Goal: Information Seeking & Learning: Find specific fact

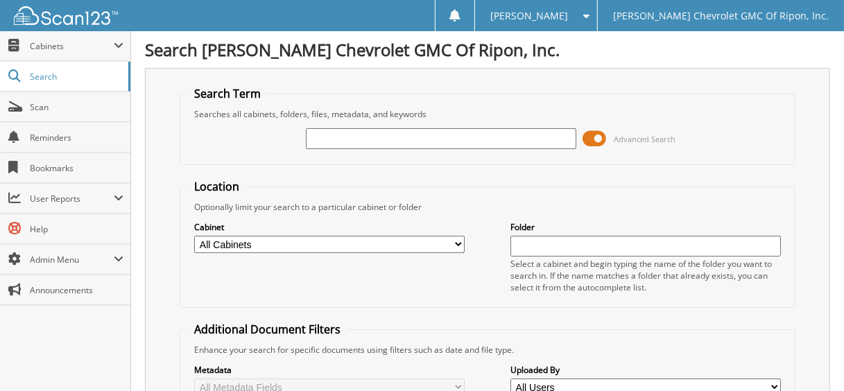
click at [354, 140] on input "text" at bounding box center [441, 138] width 270 height 21
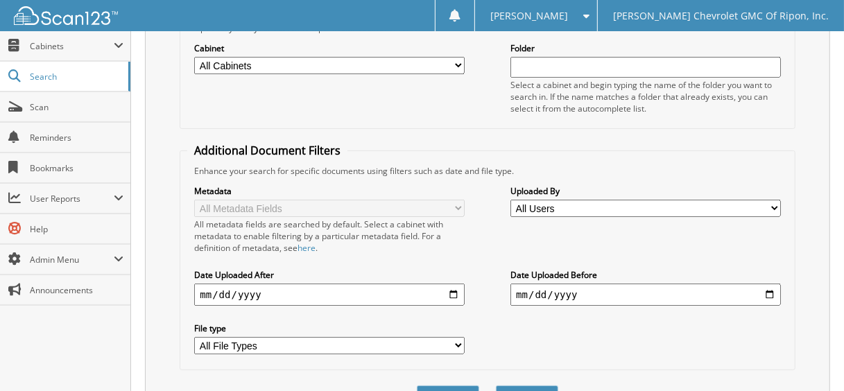
scroll to position [248, 0]
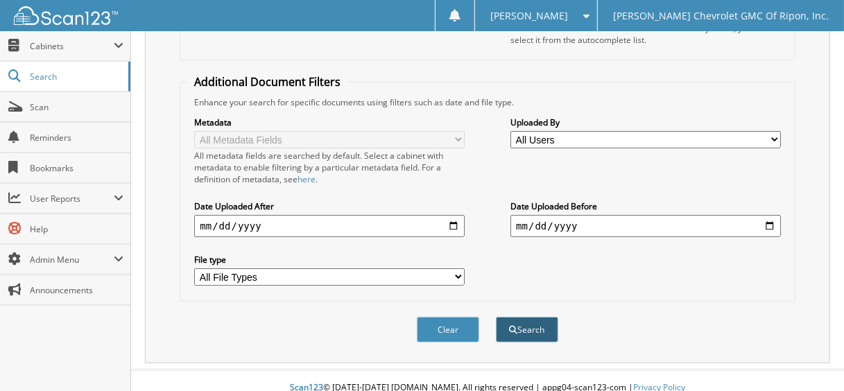
type input "112347"
click at [528, 321] on button "Search" at bounding box center [527, 330] width 62 height 26
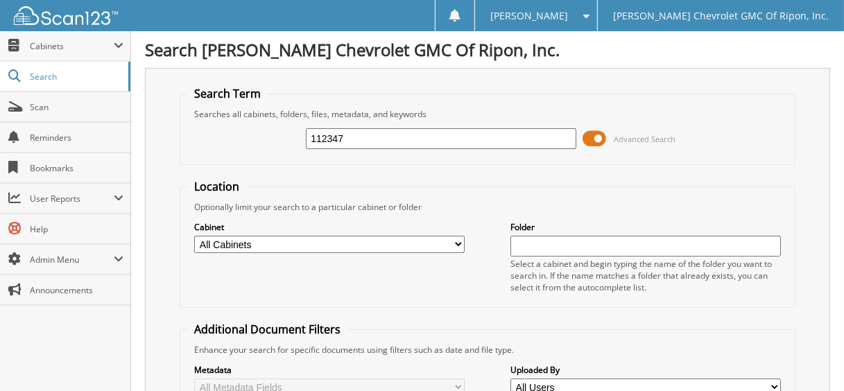
drag, startPoint x: 349, startPoint y: 132, endPoint x: 209, endPoint y: 155, distance: 141.8
click at [209, 155] on div "112347 Advanced Search" at bounding box center [487, 138] width 600 height 37
type input "112427"
click at [589, 137] on span at bounding box center [595, 138] width 24 height 21
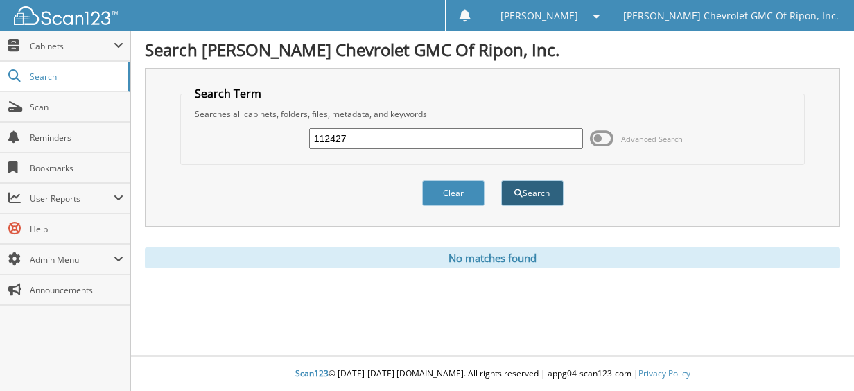
click at [526, 200] on button "Search" at bounding box center [532, 193] width 62 height 26
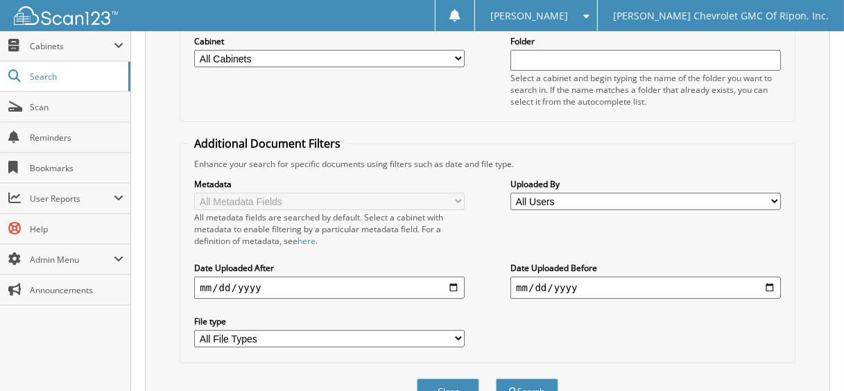
scroll to position [19, 0]
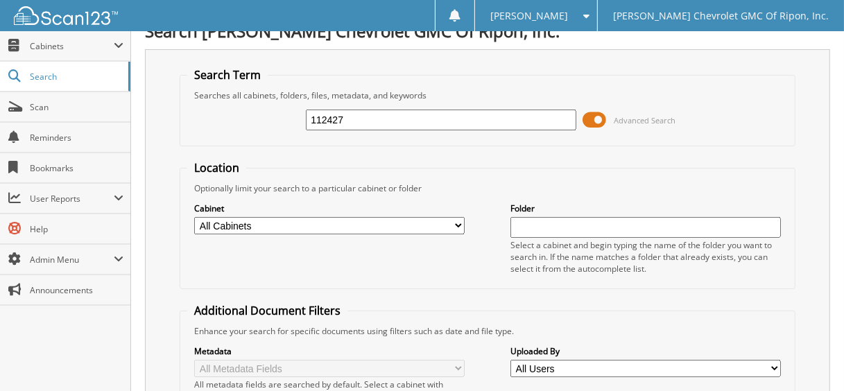
drag, startPoint x: 358, startPoint y: 121, endPoint x: 222, endPoint y: 131, distance: 137.0
click at [222, 131] on div "112427 Advanced Search" at bounding box center [487, 119] width 600 height 37
type input "112505"
click at [587, 116] on span at bounding box center [595, 120] width 24 height 21
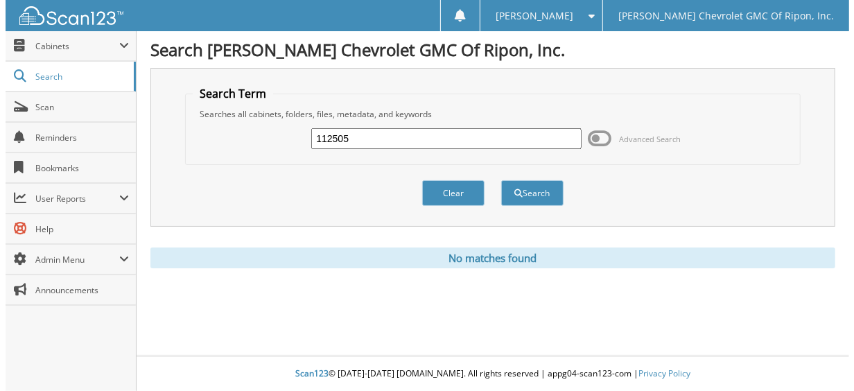
scroll to position [0, 0]
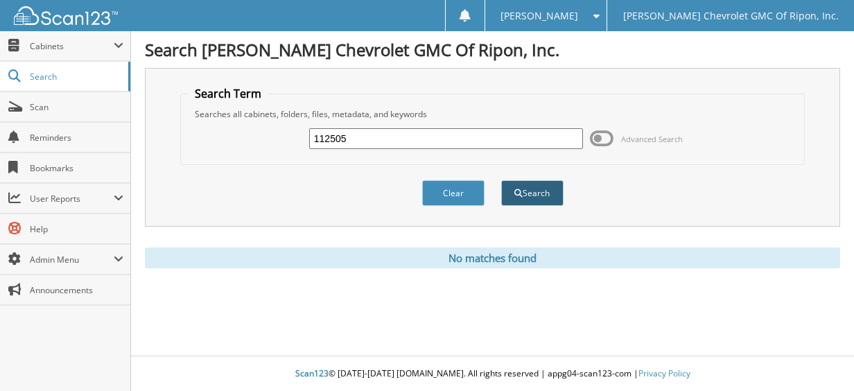
click at [535, 184] on button "Search" at bounding box center [532, 193] width 62 height 26
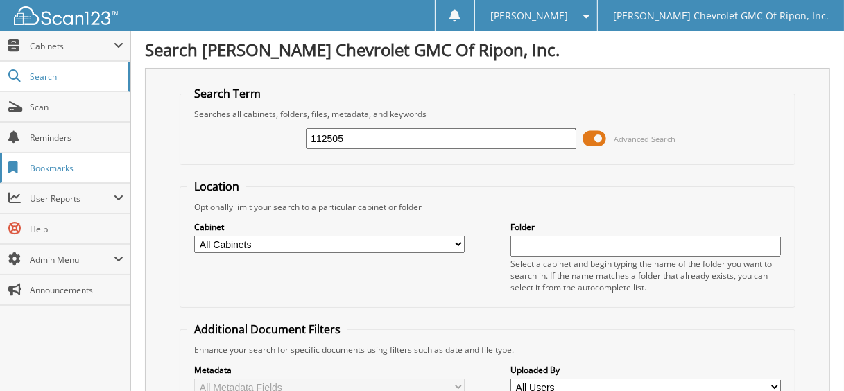
drag, startPoint x: 370, startPoint y: 130, endPoint x: 113, endPoint y: 151, distance: 257.4
type input "109001"
click at [591, 138] on span at bounding box center [595, 138] width 24 height 21
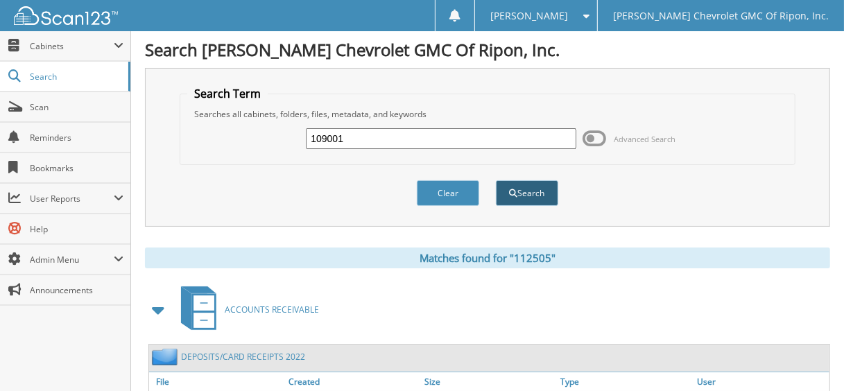
click at [517, 194] on button "Search" at bounding box center [527, 193] width 62 height 26
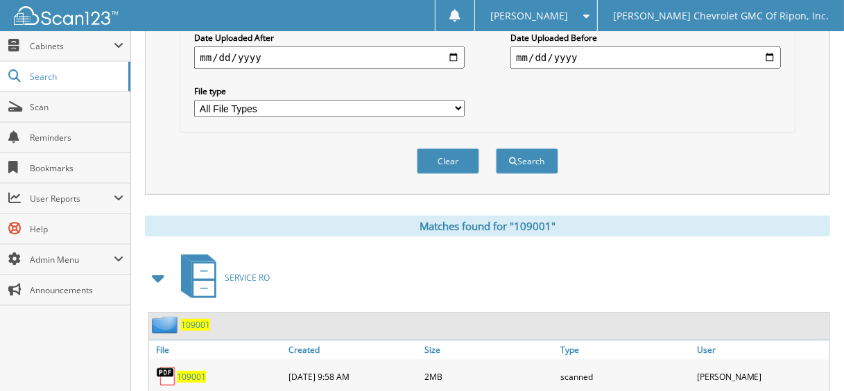
scroll to position [623, 0]
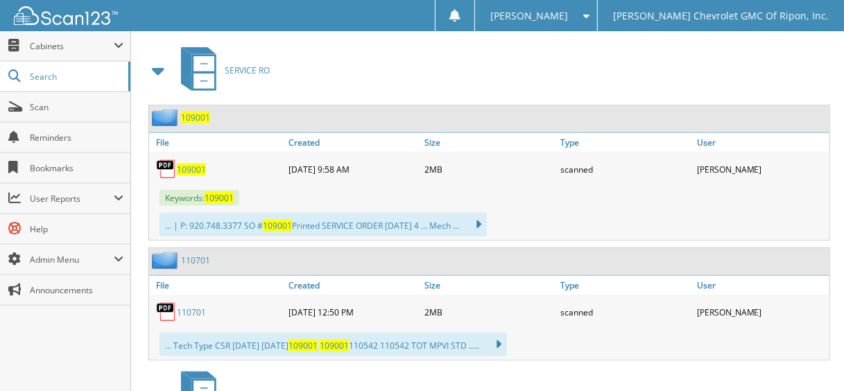
click at [204, 112] on span "109001" at bounding box center [195, 118] width 29 height 12
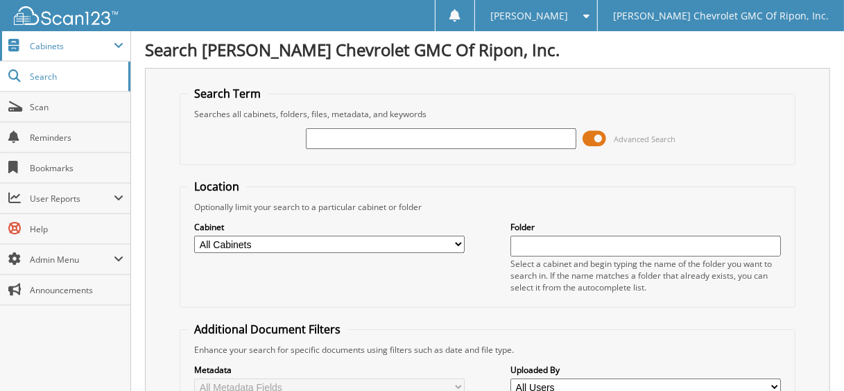
click at [55, 53] on span "Cabinets" at bounding box center [65, 46] width 130 height 30
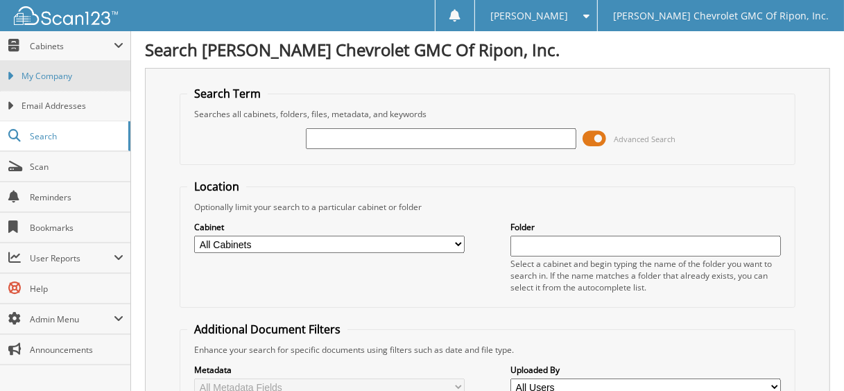
click at [58, 72] on span "My Company" at bounding box center [72, 76] width 102 height 12
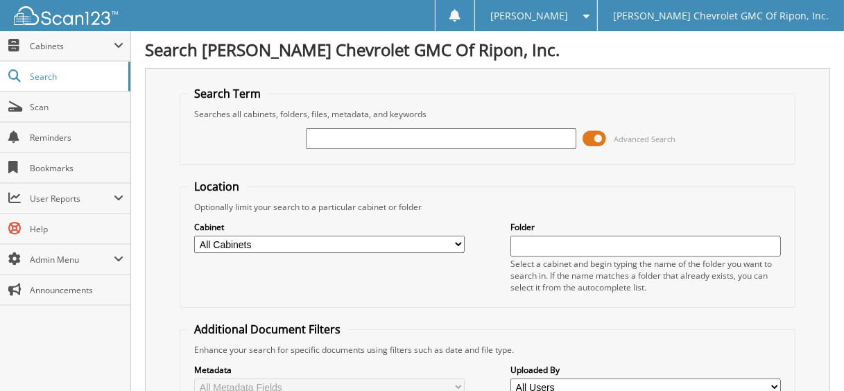
click at [382, 139] on input "text" at bounding box center [441, 138] width 270 height 21
type input "109204"
click at [598, 137] on span at bounding box center [595, 138] width 24 height 21
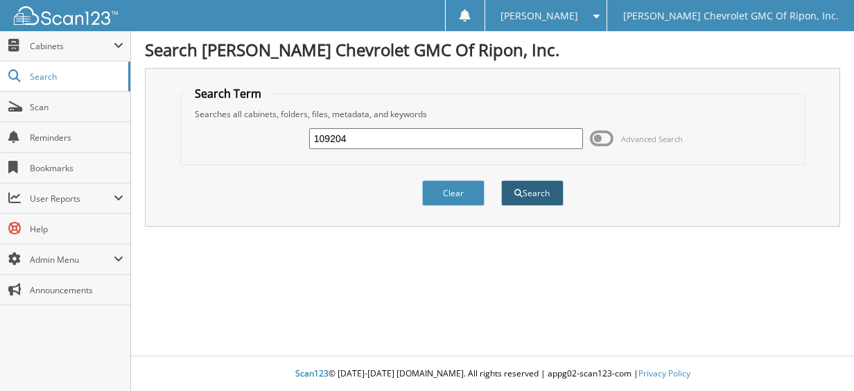
click at [557, 181] on button "Search" at bounding box center [532, 193] width 62 height 26
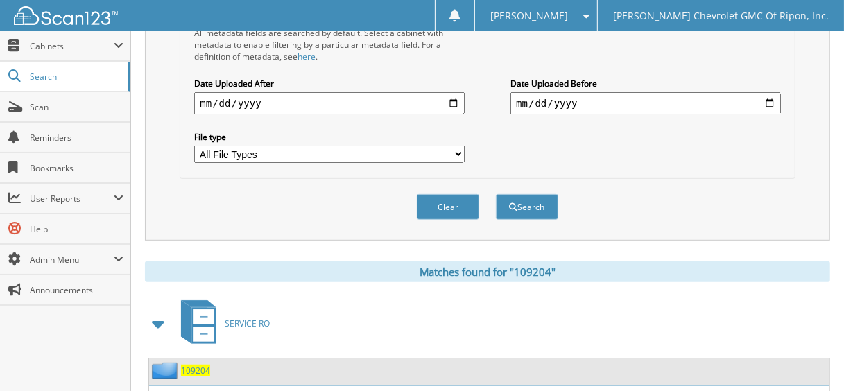
scroll to position [485, 0]
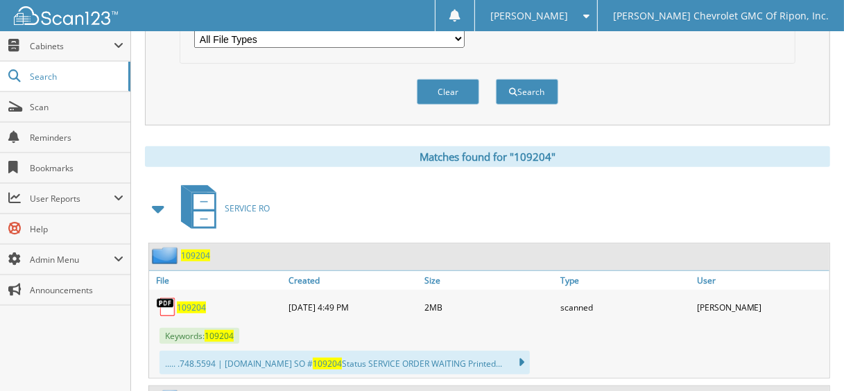
click at [200, 250] on span "109204" at bounding box center [195, 256] width 29 height 12
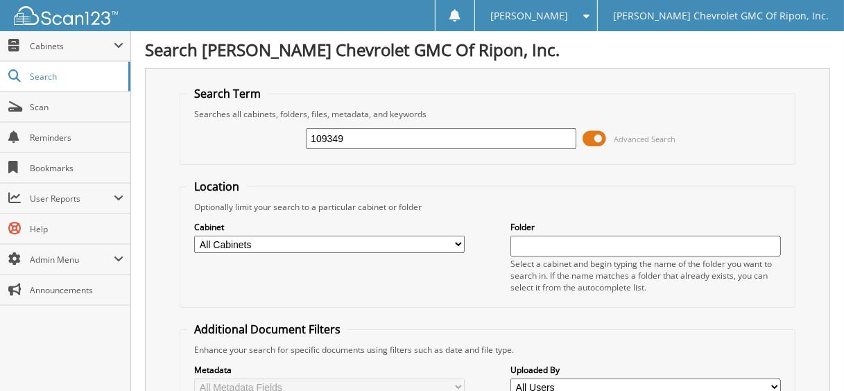
type input "109349"
click at [594, 137] on span at bounding box center [595, 138] width 24 height 21
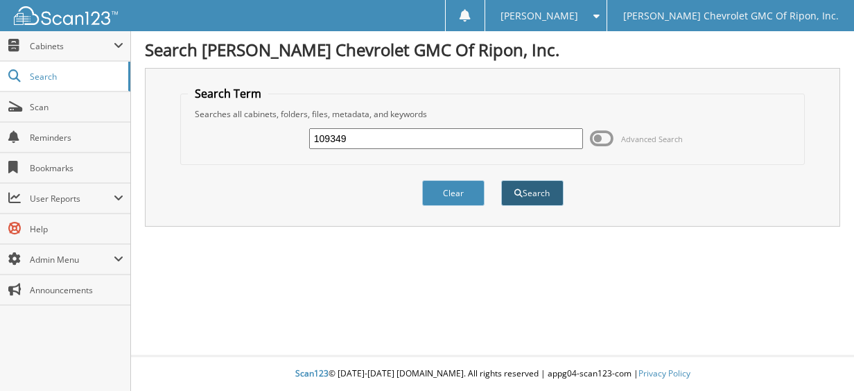
click at [557, 191] on button "Search" at bounding box center [532, 193] width 62 height 26
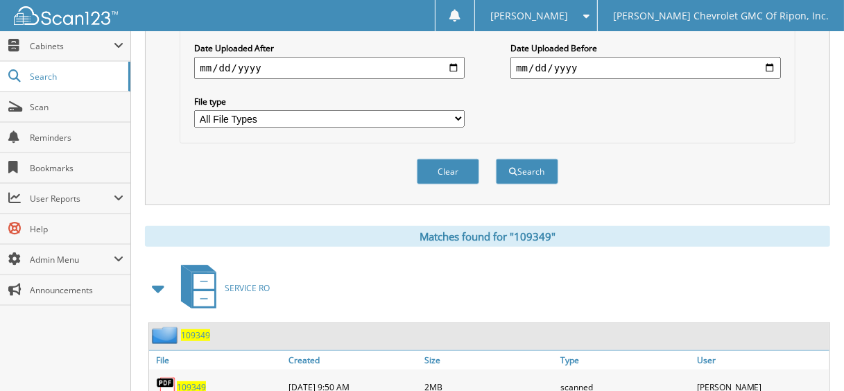
scroll to position [485, 0]
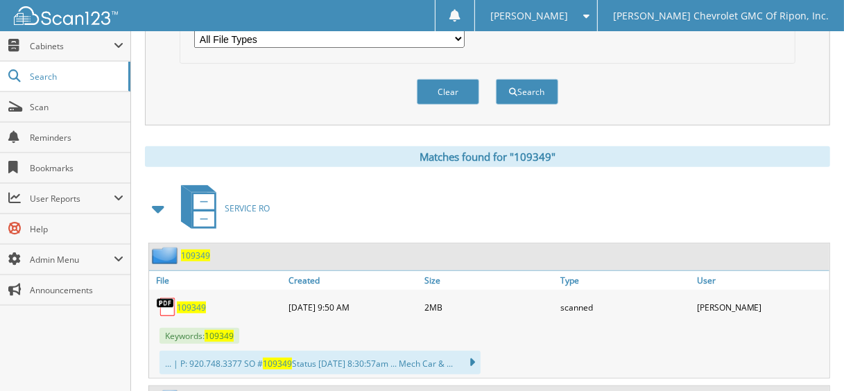
click at [207, 250] on span "109349" at bounding box center [195, 256] width 29 height 12
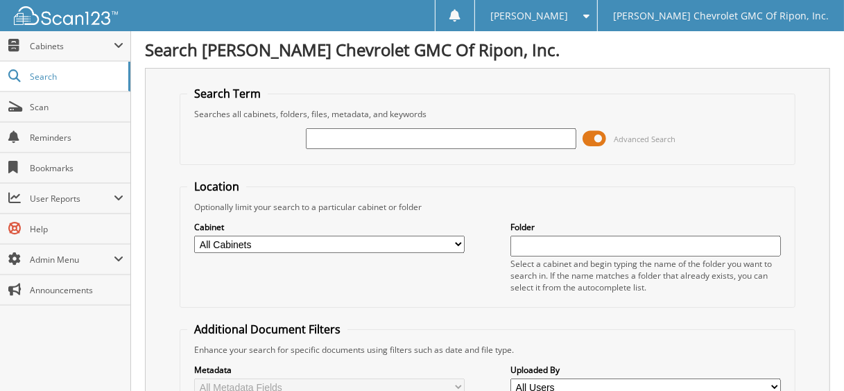
click at [383, 130] on input "text" at bounding box center [441, 138] width 270 height 21
type input "112210"
click at [598, 135] on span at bounding box center [595, 138] width 24 height 21
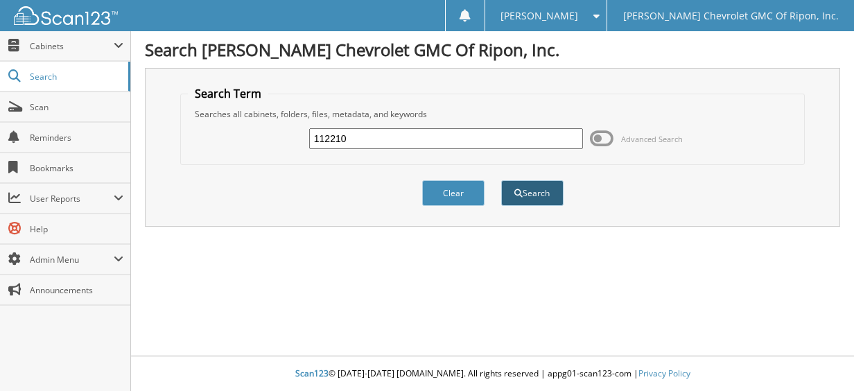
click at [537, 193] on button "Search" at bounding box center [532, 193] width 62 height 26
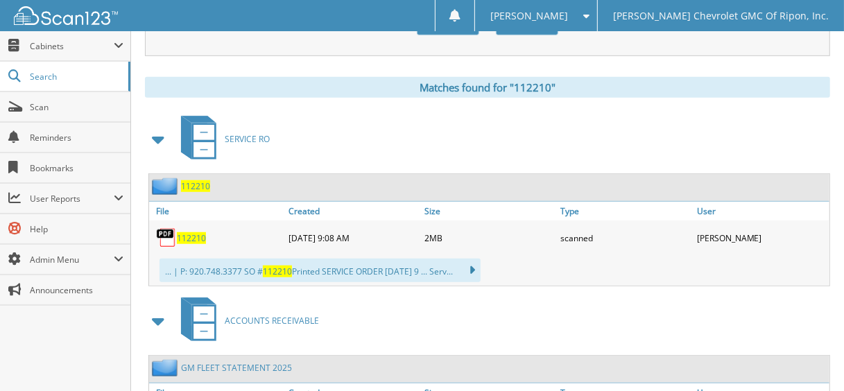
scroll to position [693, 0]
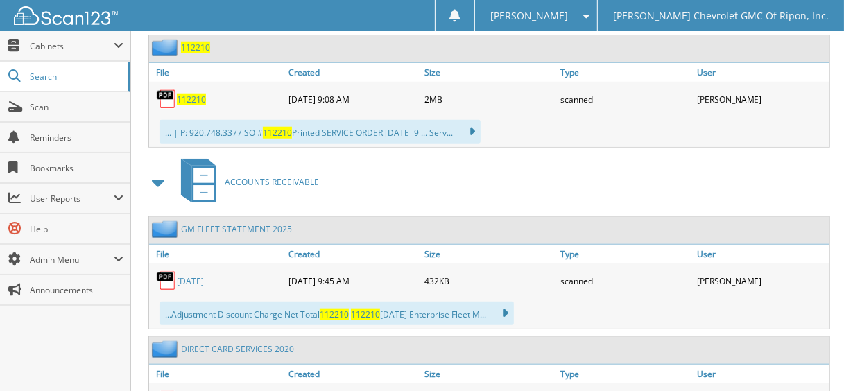
click at [204, 275] on link "[DATE]" at bounding box center [190, 281] width 27 height 12
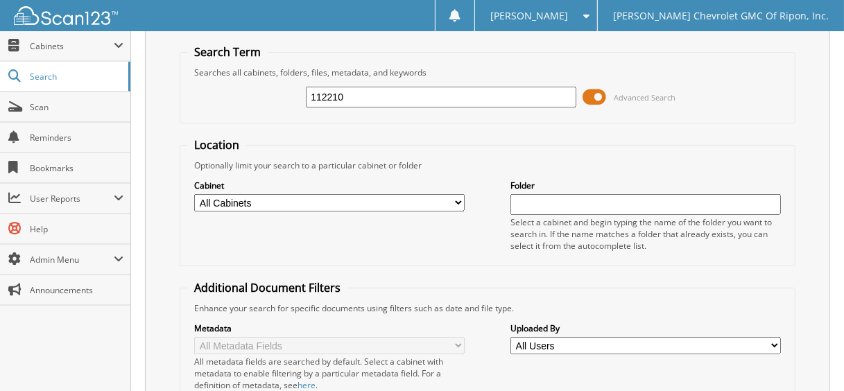
scroll to position [0, 0]
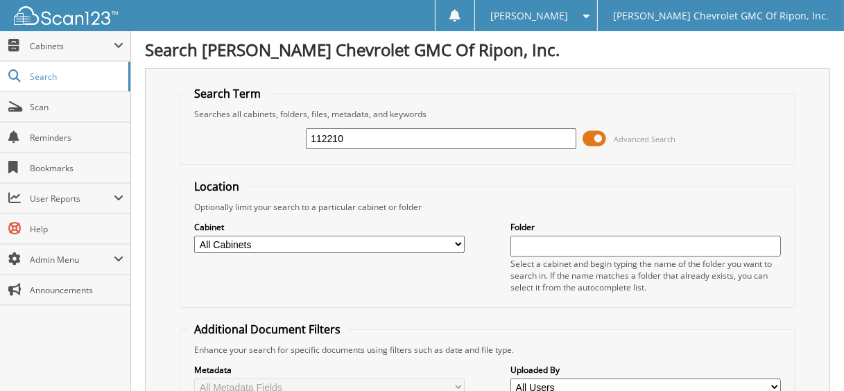
drag, startPoint x: 422, startPoint y: 140, endPoint x: 212, endPoint y: 156, distance: 210.7
click at [212, 156] on fieldset "Search Term Searches all cabinets, folders, files, metadata, and keywords 11221…" at bounding box center [487, 125] width 615 height 79
type input "112185"
click at [591, 132] on span at bounding box center [595, 138] width 24 height 21
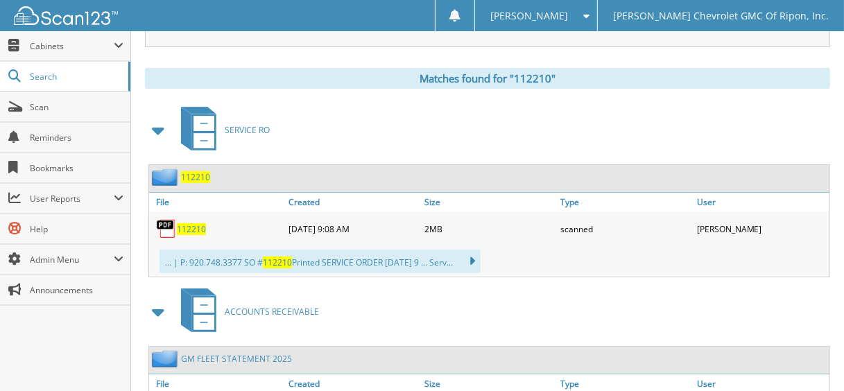
scroll to position [208, 0]
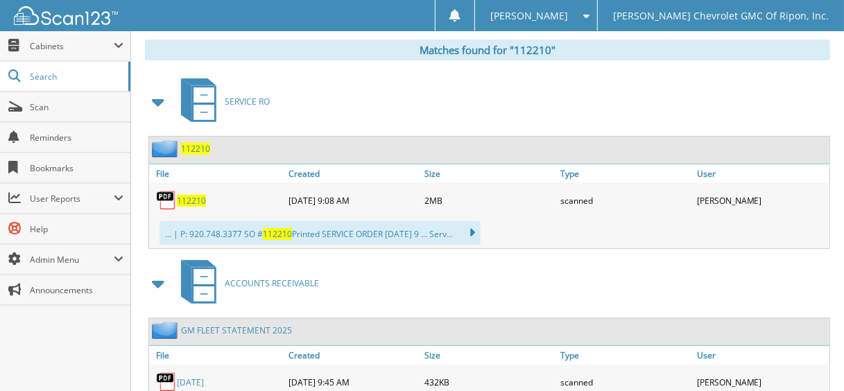
click at [202, 144] on span "112210" at bounding box center [195, 149] width 29 height 12
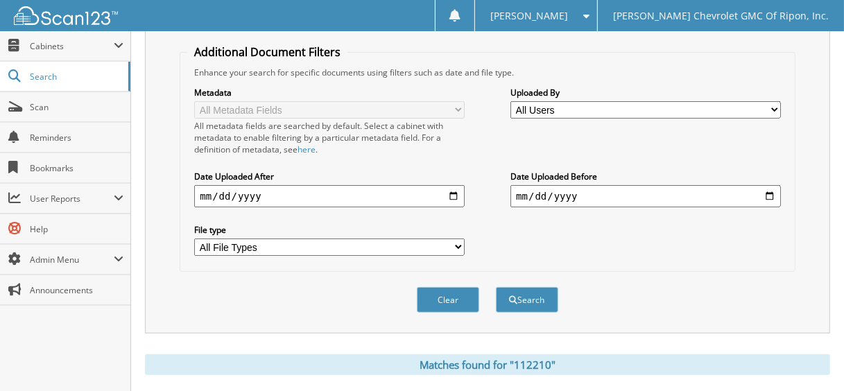
scroll to position [69, 0]
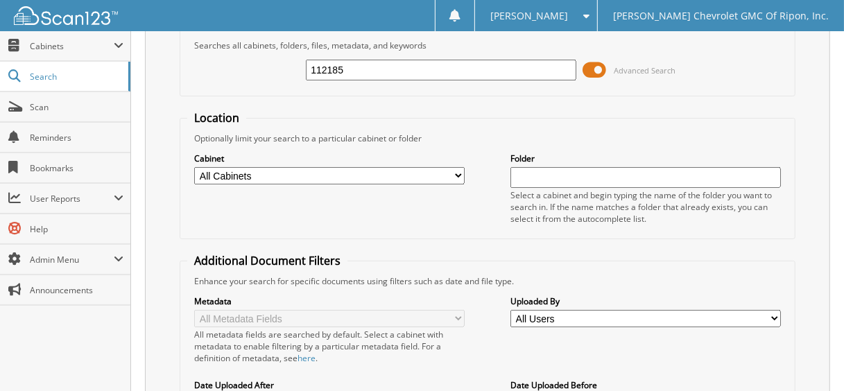
click at [596, 62] on span at bounding box center [595, 70] width 24 height 21
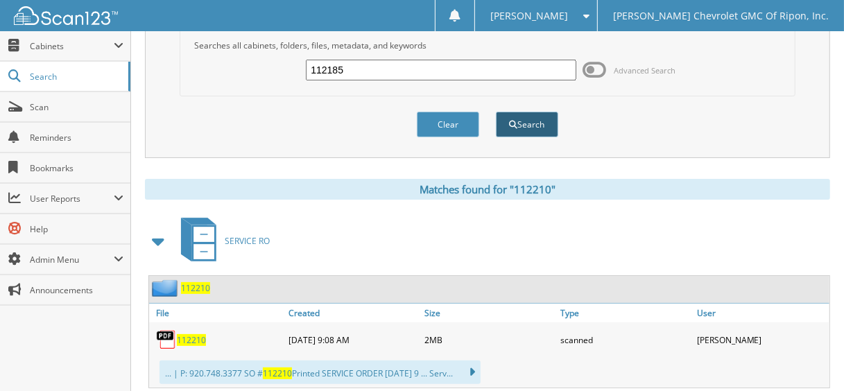
click at [546, 129] on button "Search" at bounding box center [527, 125] width 62 height 26
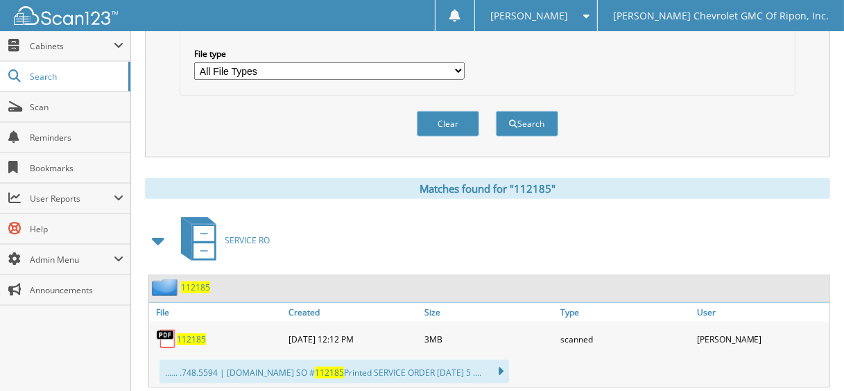
scroll to position [475, 0]
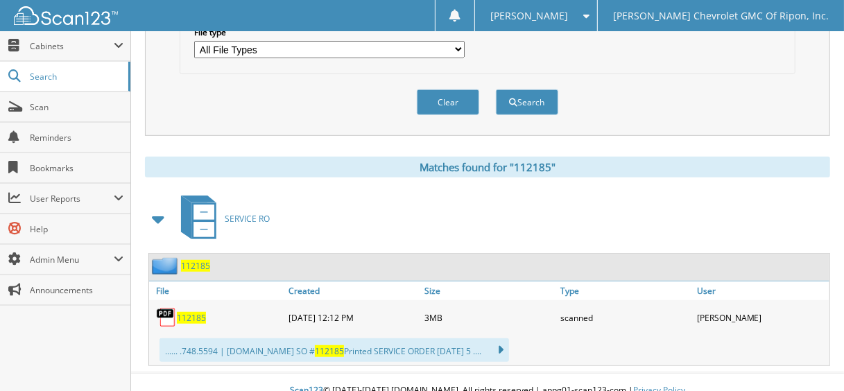
click at [191, 260] on span "112185" at bounding box center [195, 266] width 29 height 12
